Goal: Transaction & Acquisition: Purchase product/service

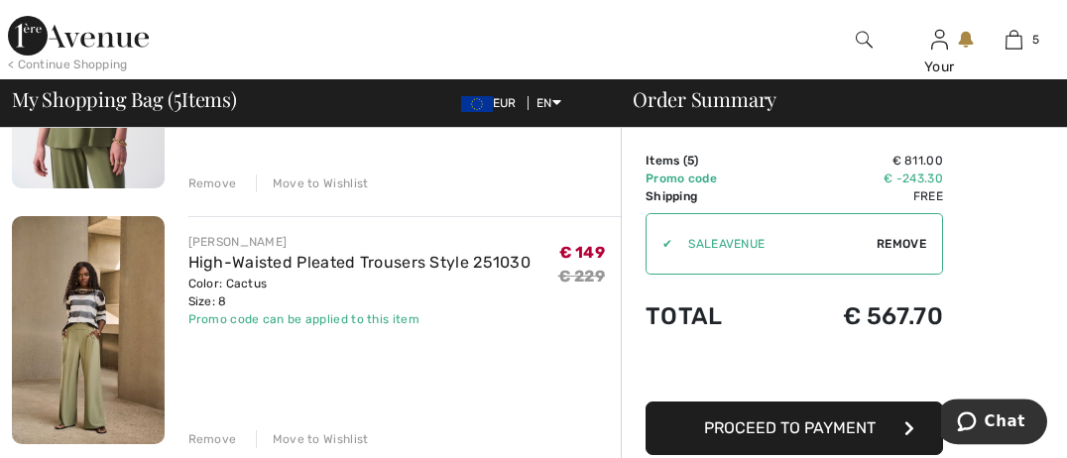
scroll to position [611, 0]
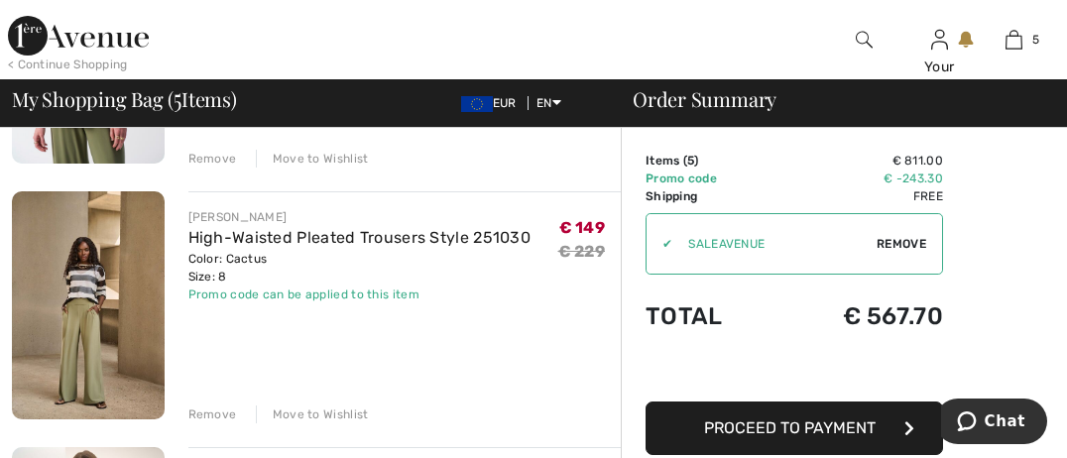
click at [216, 412] on div "Remove" at bounding box center [212, 414] width 49 height 18
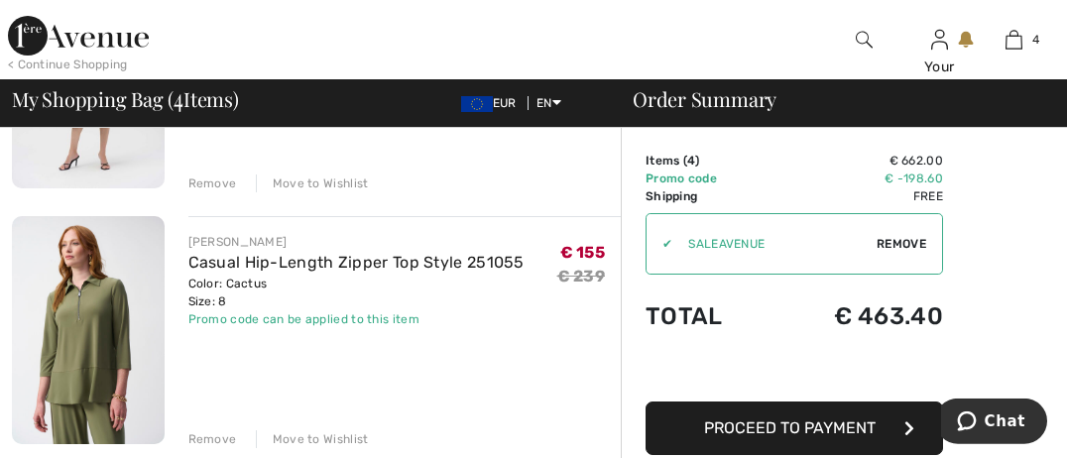
scroll to position [331, 0]
click at [199, 438] on div "Remove" at bounding box center [212, 438] width 49 height 18
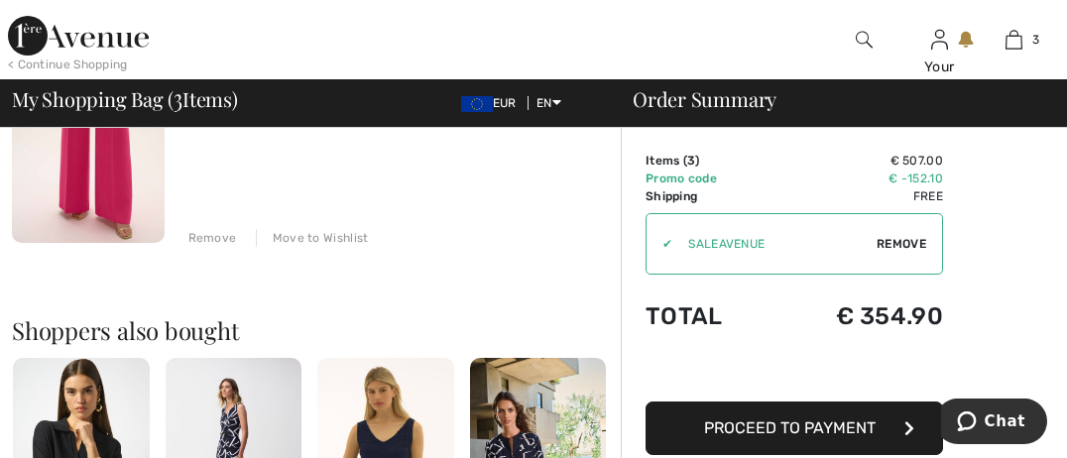
scroll to position [802, 0]
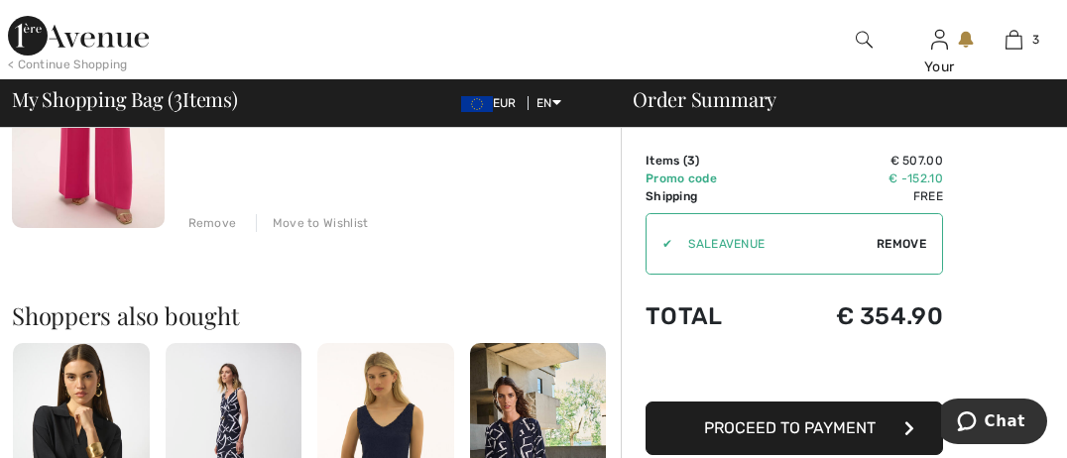
click at [211, 222] on div "Remove" at bounding box center [212, 223] width 49 height 18
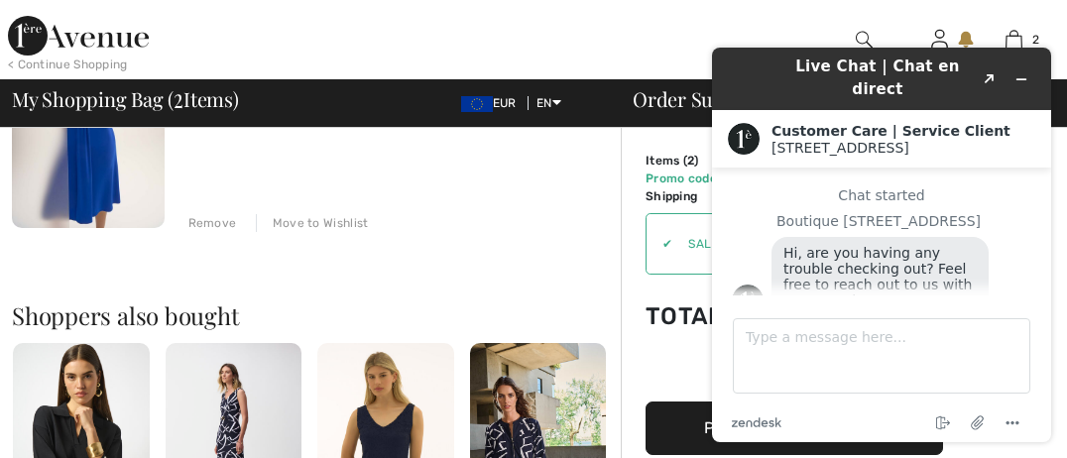
scroll to position [16, 0]
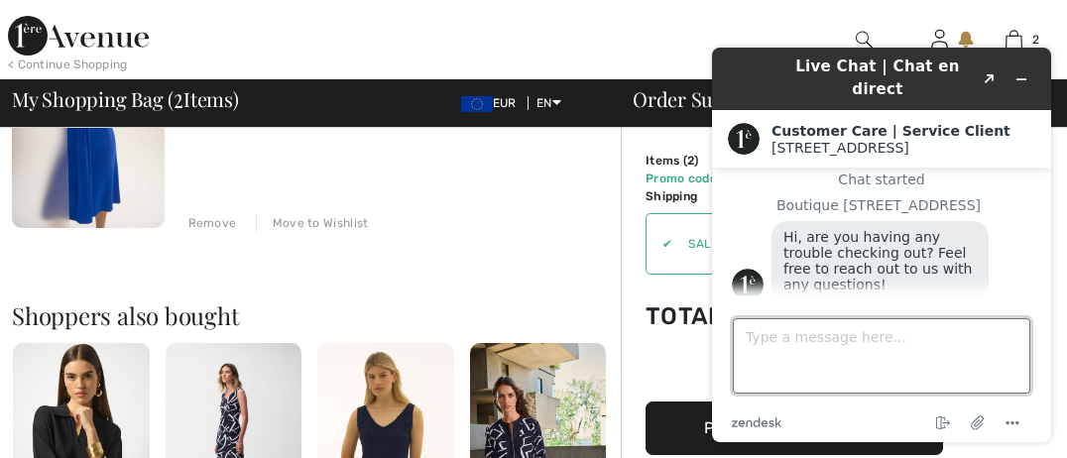
click at [748, 344] on textarea "Type a message here..." at bounding box center [881, 355] width 297 height 75
type textarea "I'm good thanks."
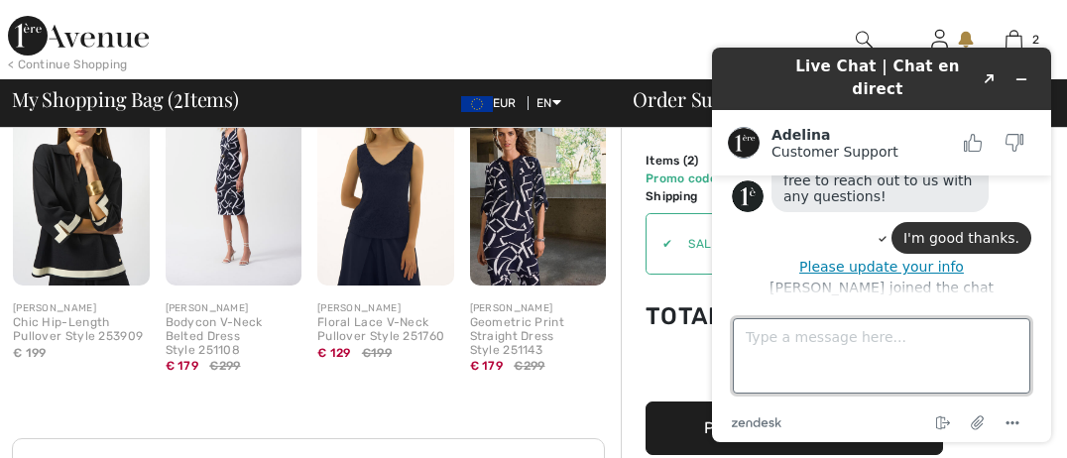
scroll to position [195, 0]
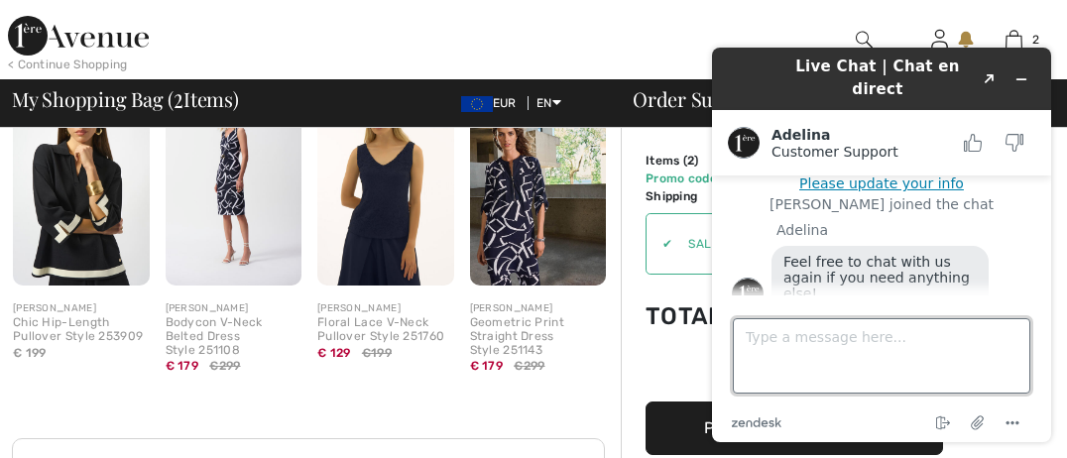
click at [747, 331] on textarea "Type a message here..." at bounding box center [881, 355] width 297 height 75
type textarea "Ok [PERSON_NAME] thank you."
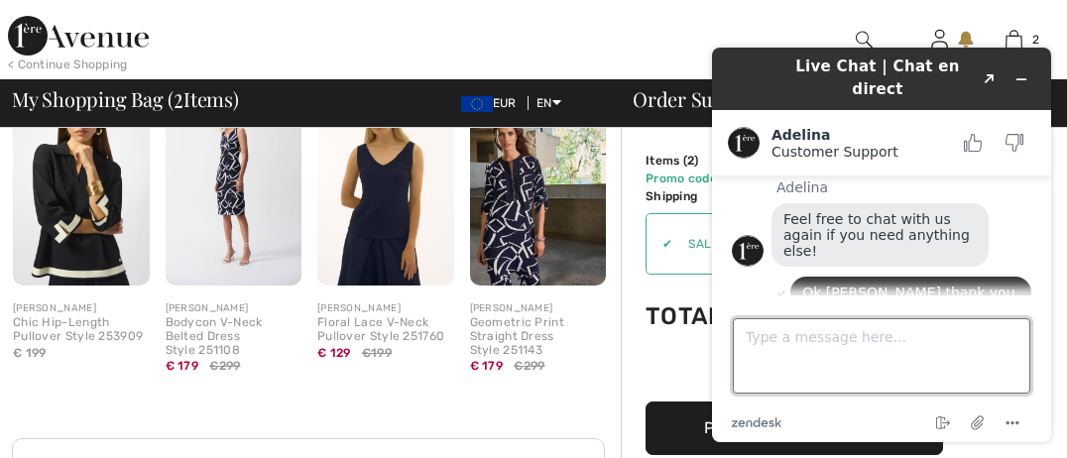
scroll to position [238, 0]
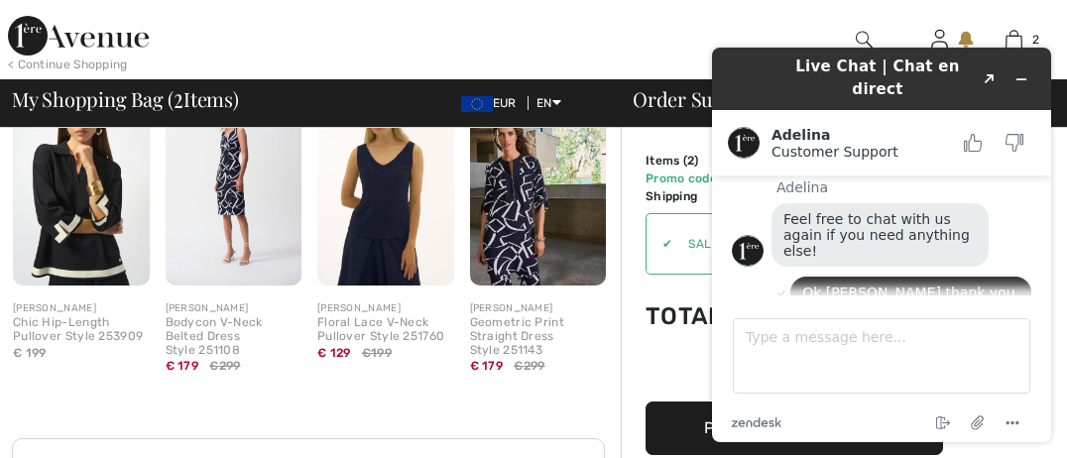
click at [391, 213] on img at bounding box center [385, 183] width 137 height 204
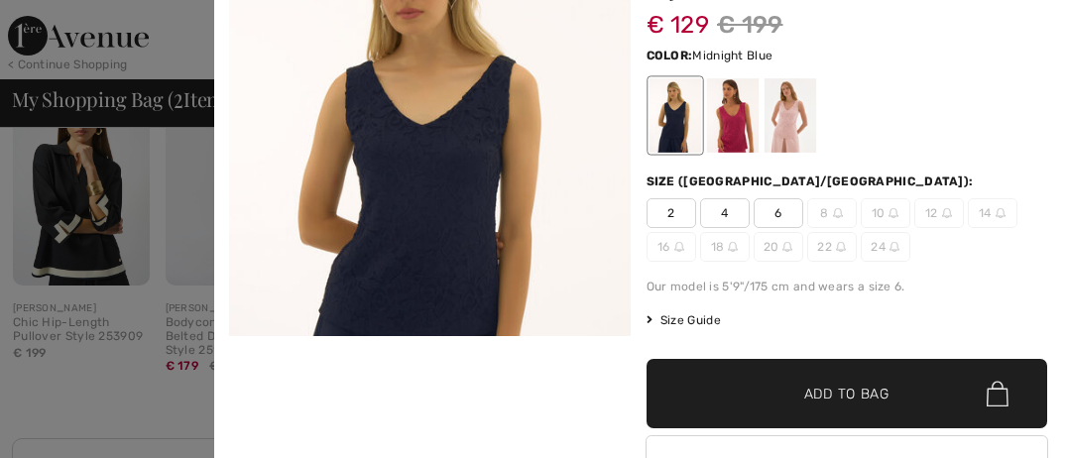
scroll to position [152, 0]
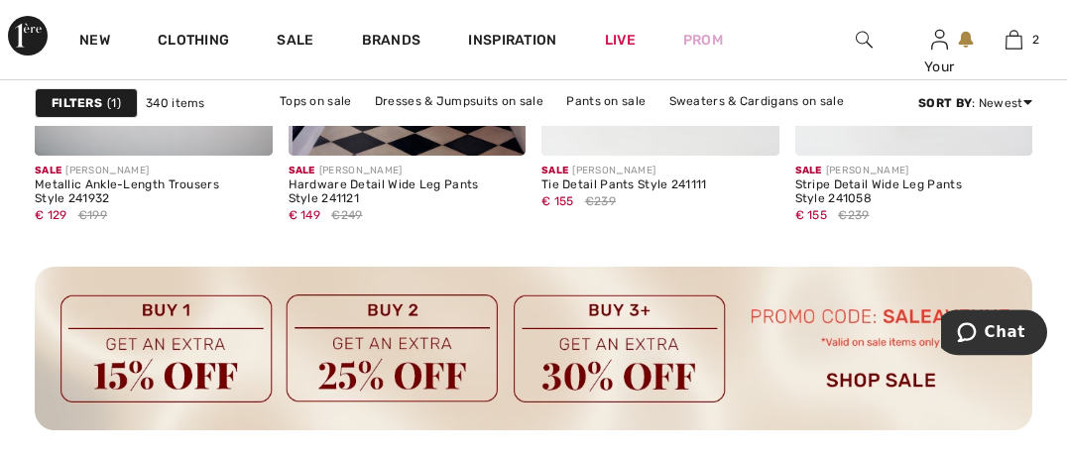
scroll to position [3559, 0]
